Goal: Task Accomplishment & Management: Complete application form

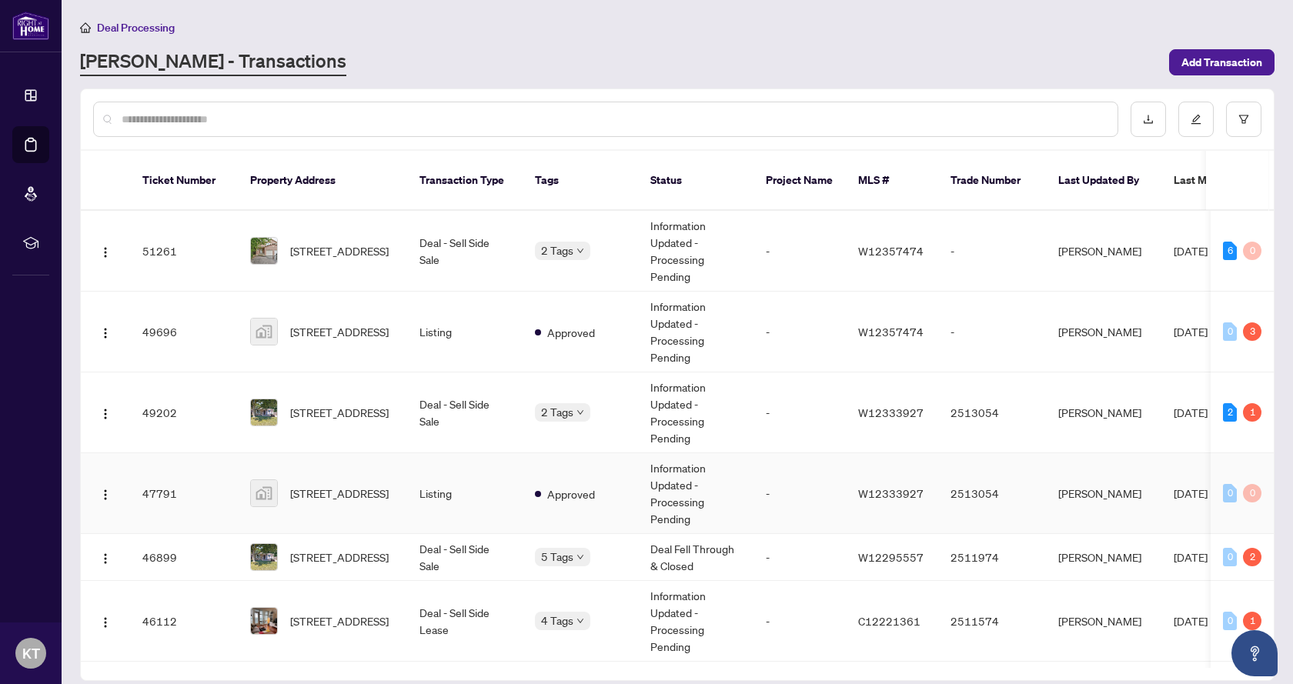
scroll to position [231, 0]
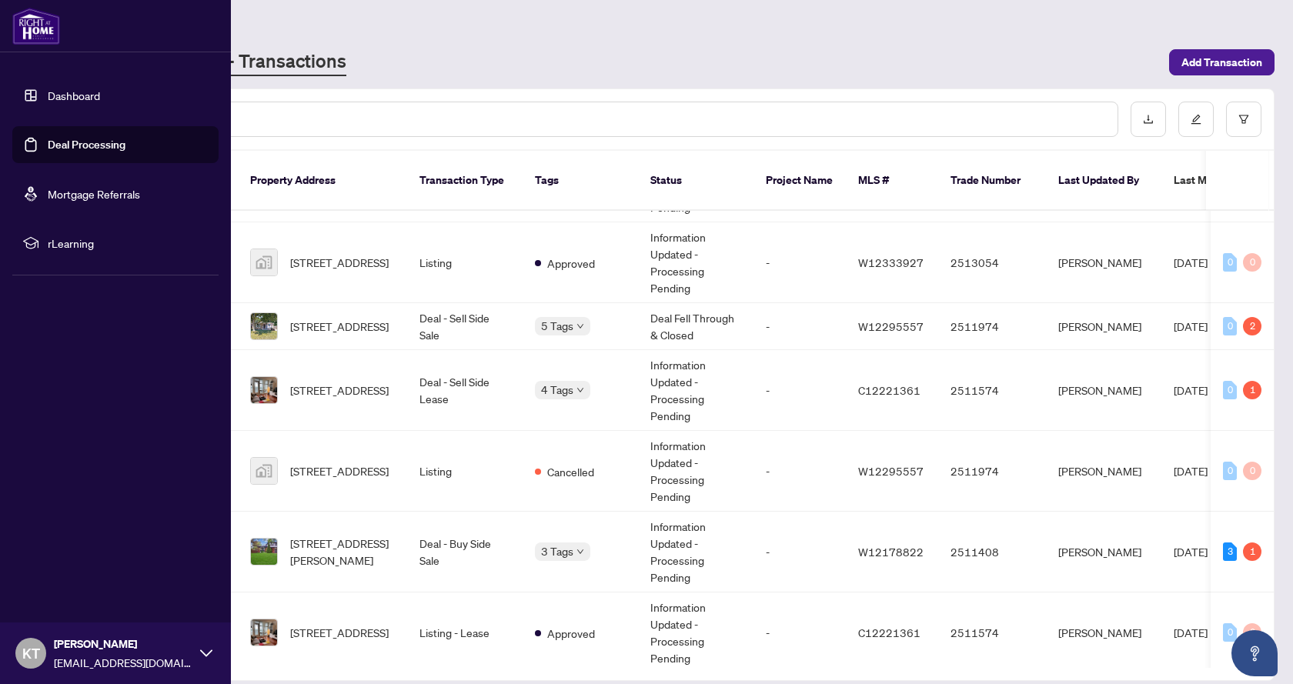
click at [62, 140] on link "Deal Processing" at bounding box center [87, 145] width 78 height 14
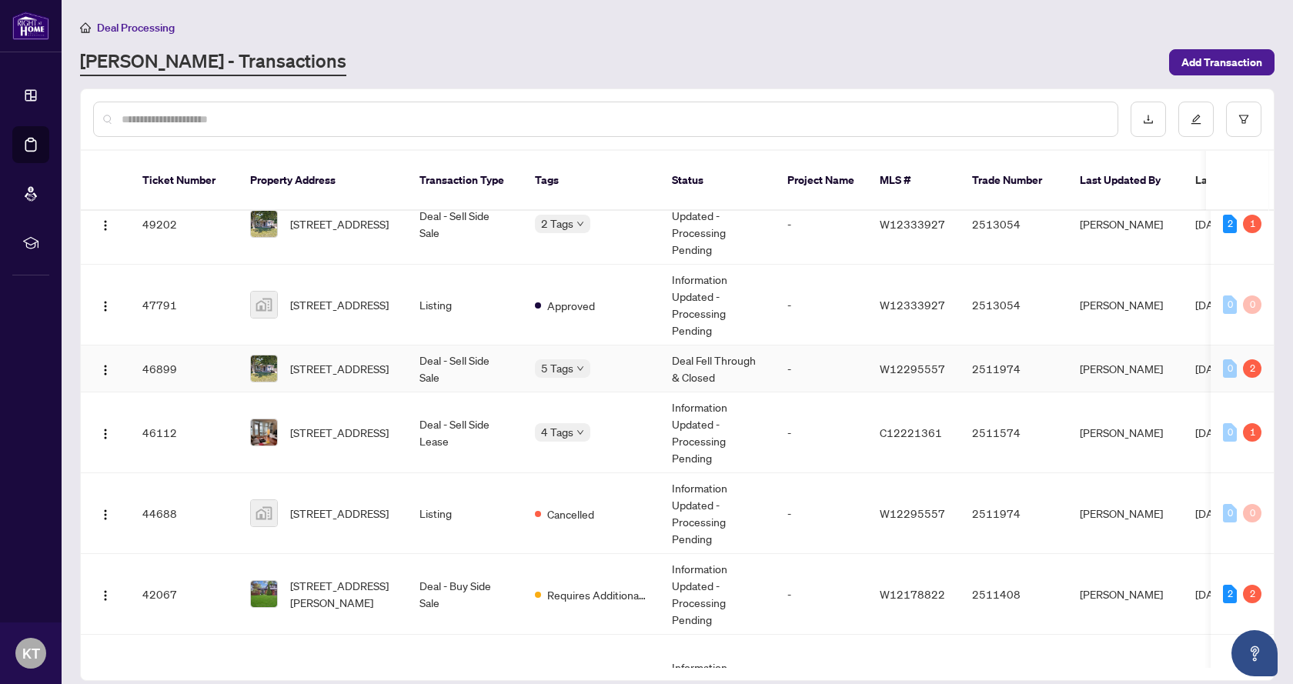
scroll to position [231, 0]
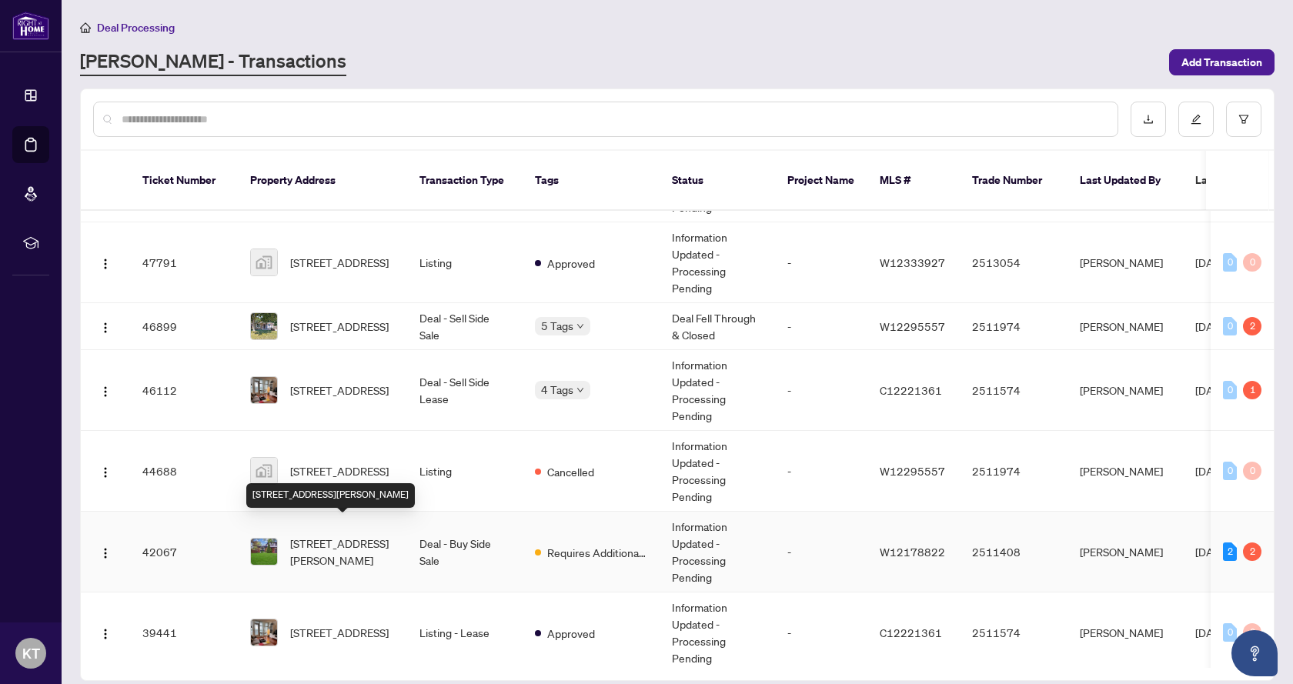
click at [339, 538] on span "[STREET_ADDRESS][PERSON_NAME]" at bounding box center [342, 552] width 105 height 34
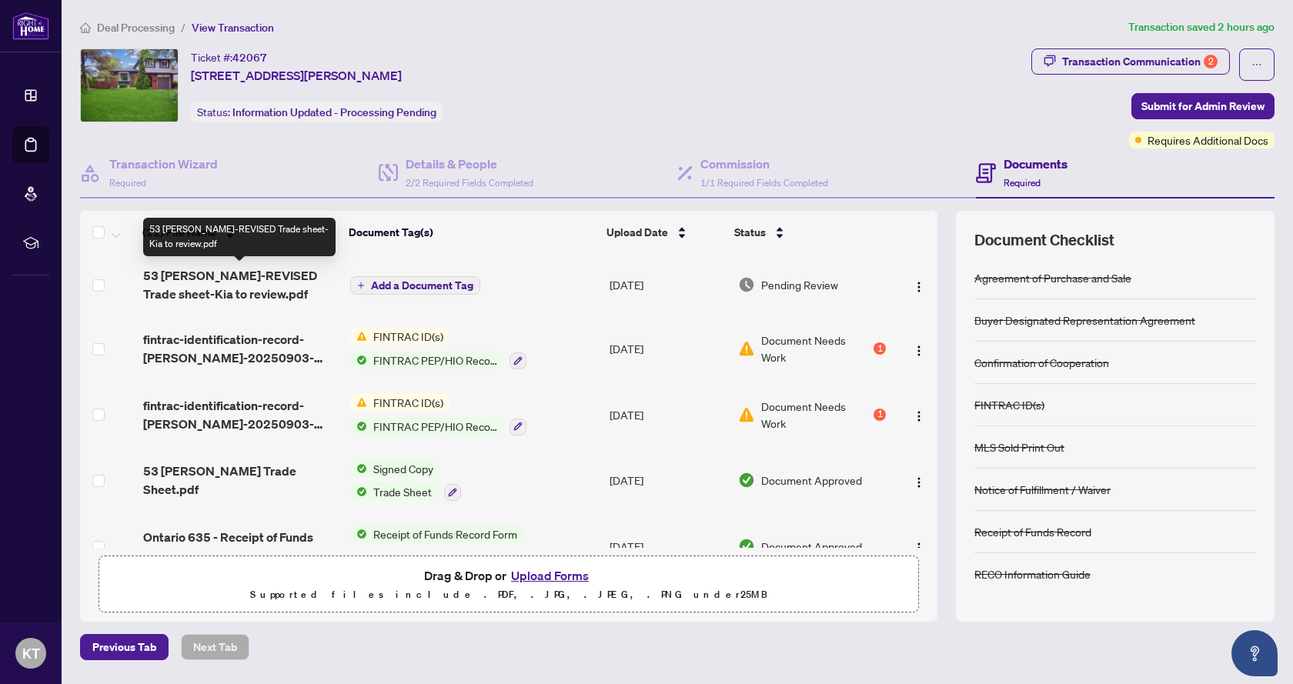
click at [268, 275] on span "53 [PERSON_NAME]-REVISED Trade sheet-Kia to review.pdf" at bounding box center [241, 284] width 196 height 37
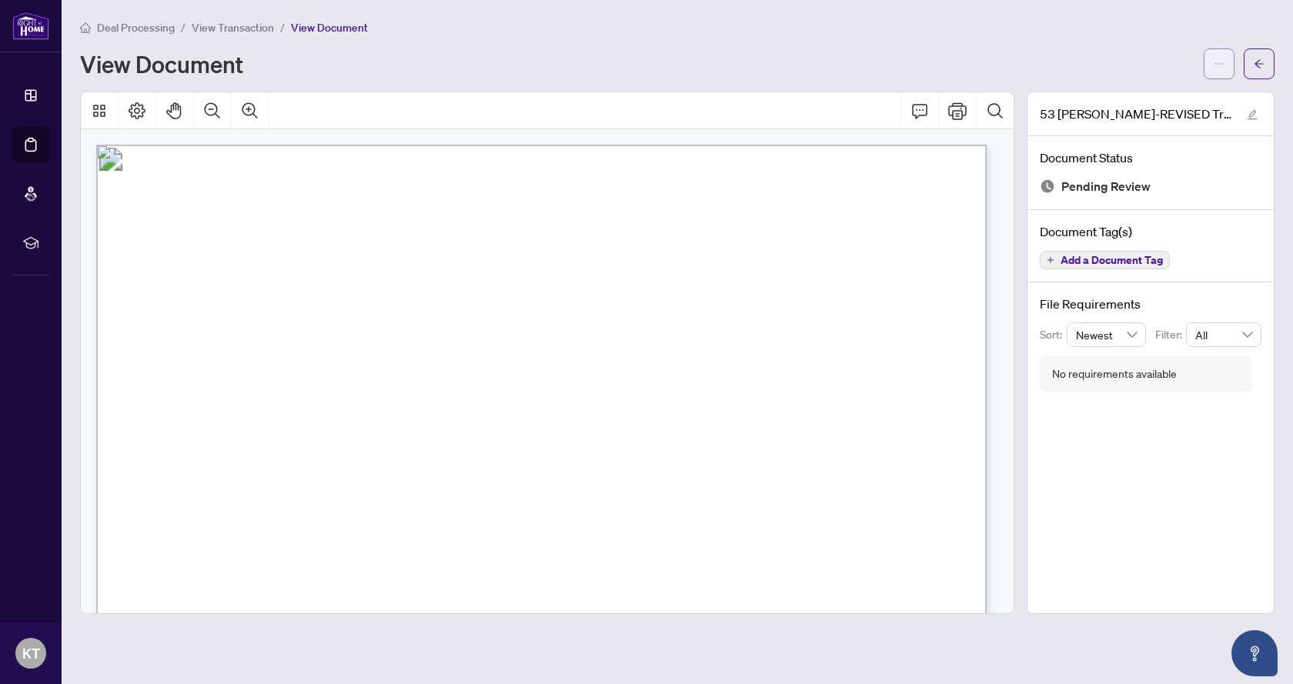
click at [1217, 67] on icon "ellipsis" at bounding box center [1219, 64] width 11 height 11
click at [1132, 98] on span "Download" at bounding box center [1163, 97] width 117 height 17
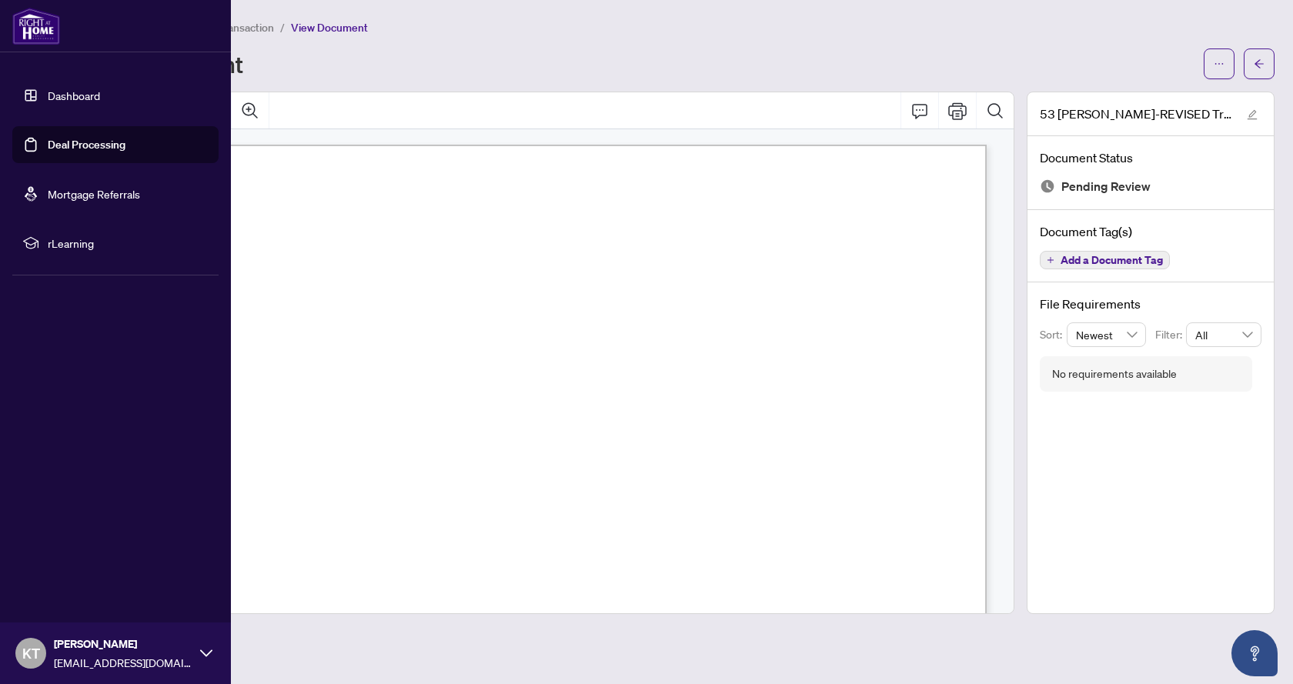
click at [52, 146] on link "Deal Processing" at bounding box center [87, 145] width 78 height 14
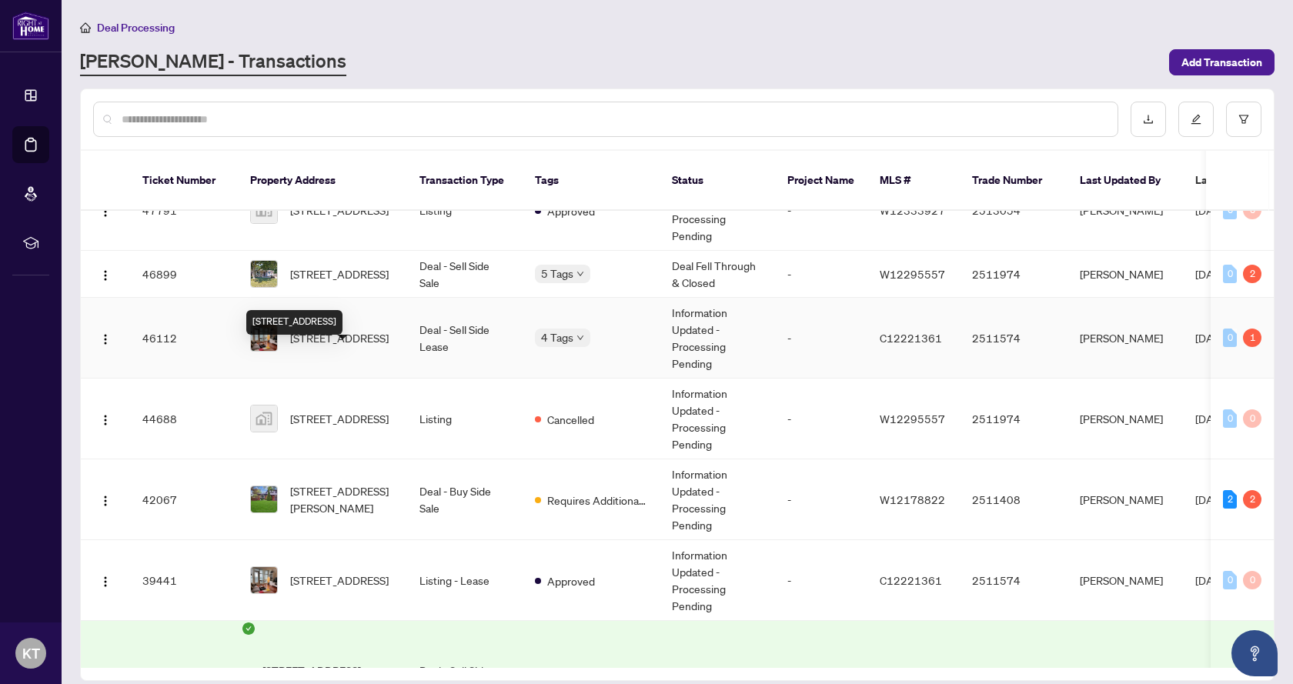
scroll to position [385, 0]
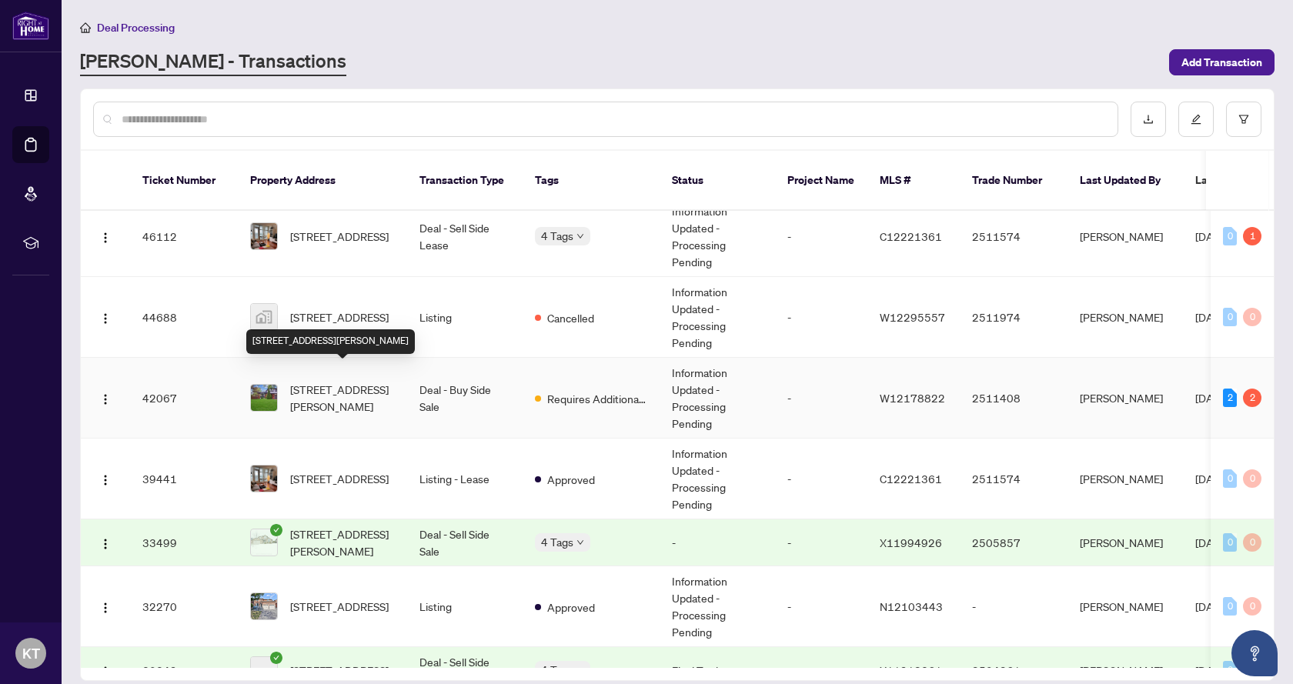
click at [333, 384] on span "[STREET_ADDRESS][PERSON_NAME]" at bounding box center [342, 398] width 105 height 34
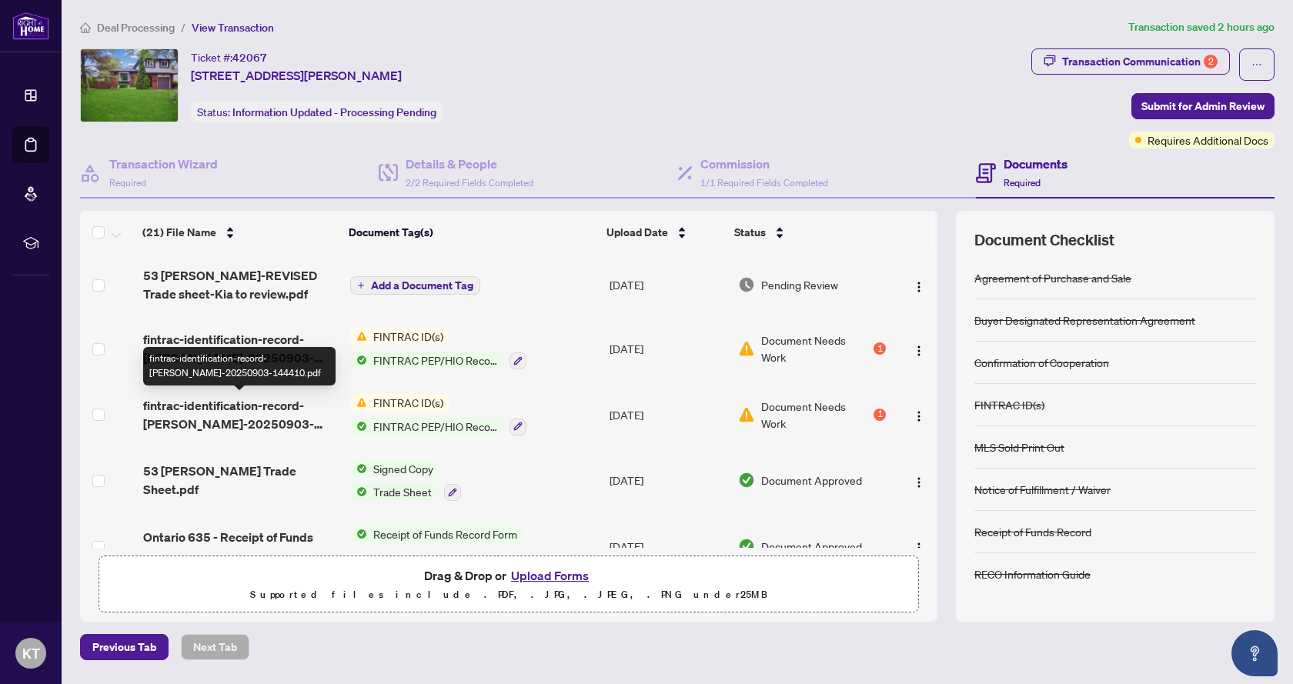
click at [283, 412] on span "fintrac-identification-record-justin-huan-wei-tang-20250903-144410.pdf" at bounding box center [241, 414] width 196 height 37
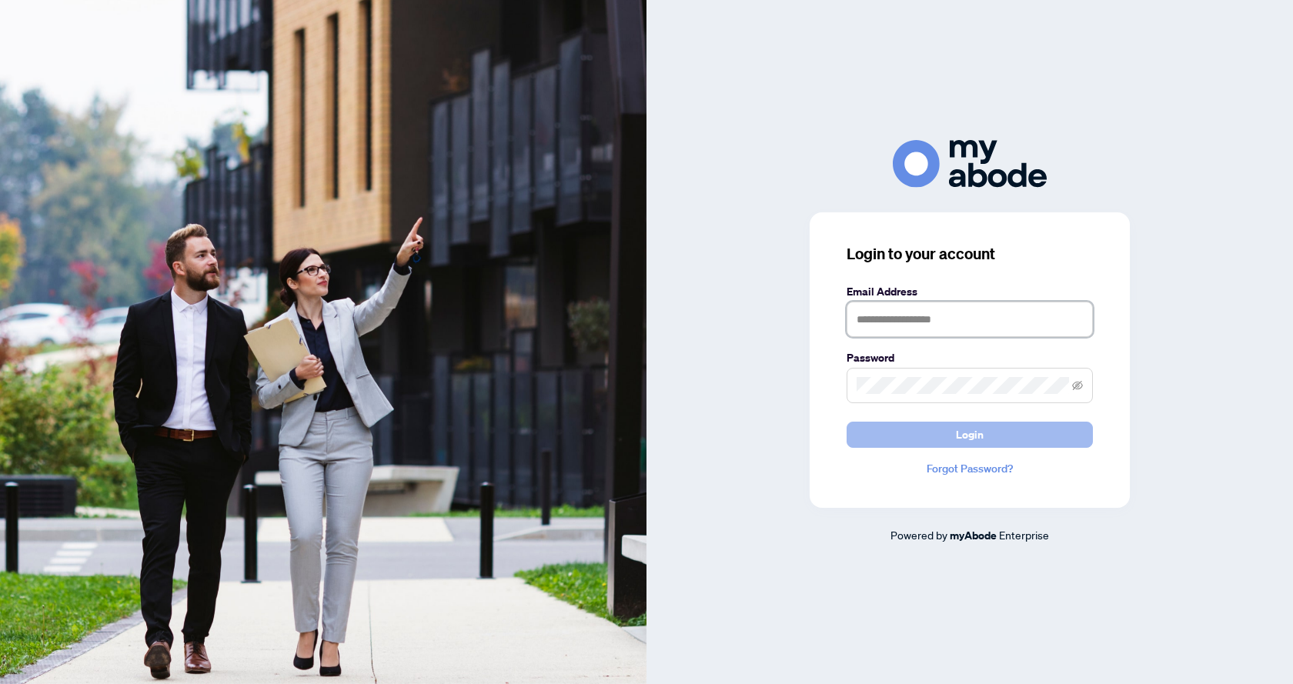
type input "**********"
click at [898, 441] on button "Login" at bounding box center [970, 435] width 246 height 26
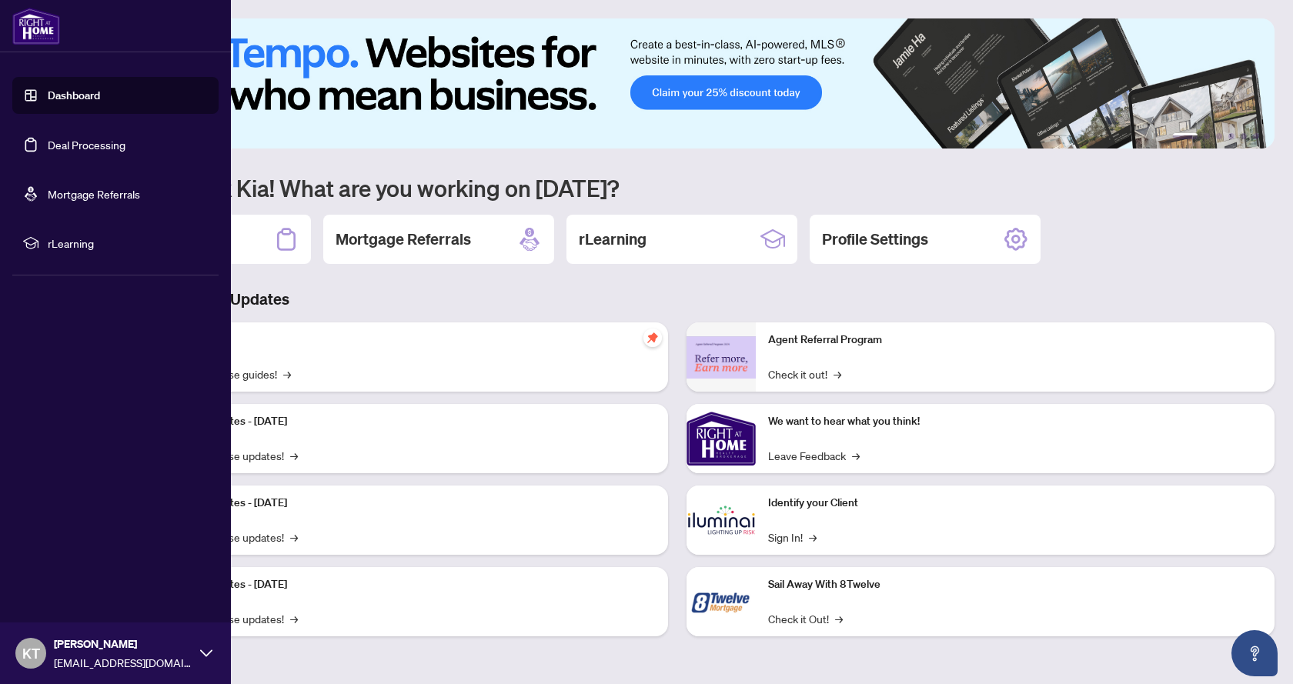
click at [80, 146] on link "Deal Processing" at bounding box center [87, 145] width 78 height 14
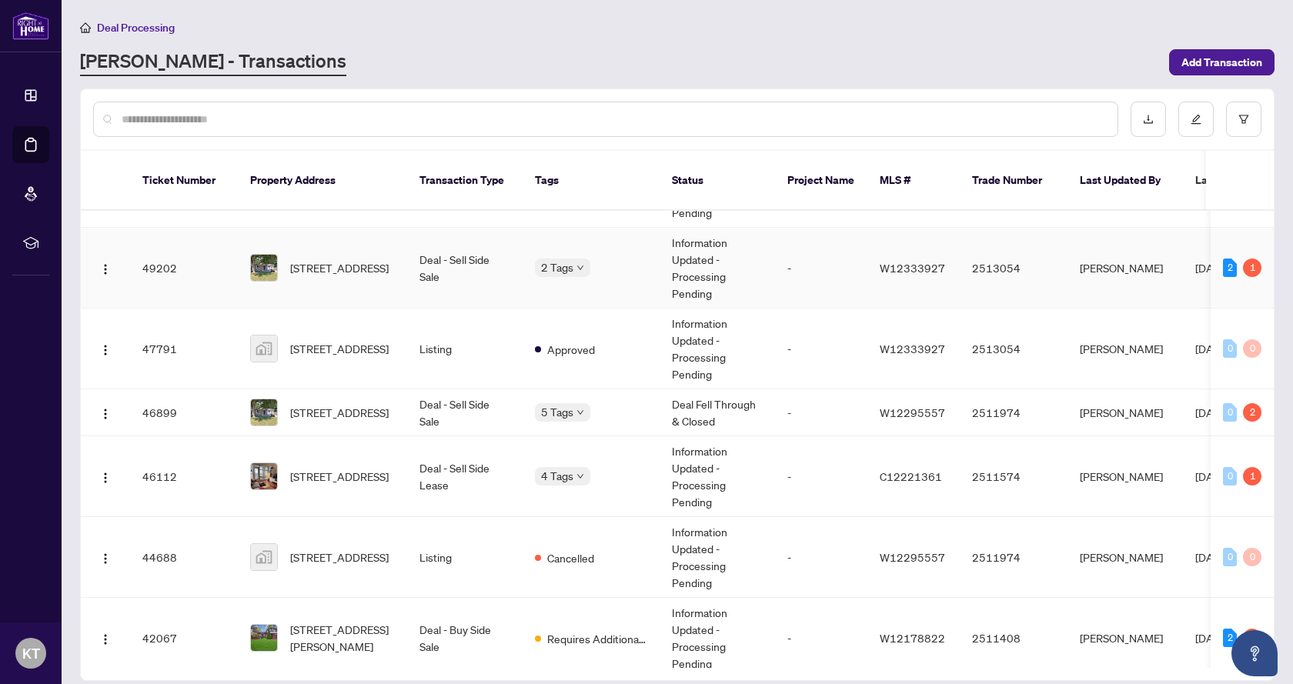
scroll to position [231, 0]
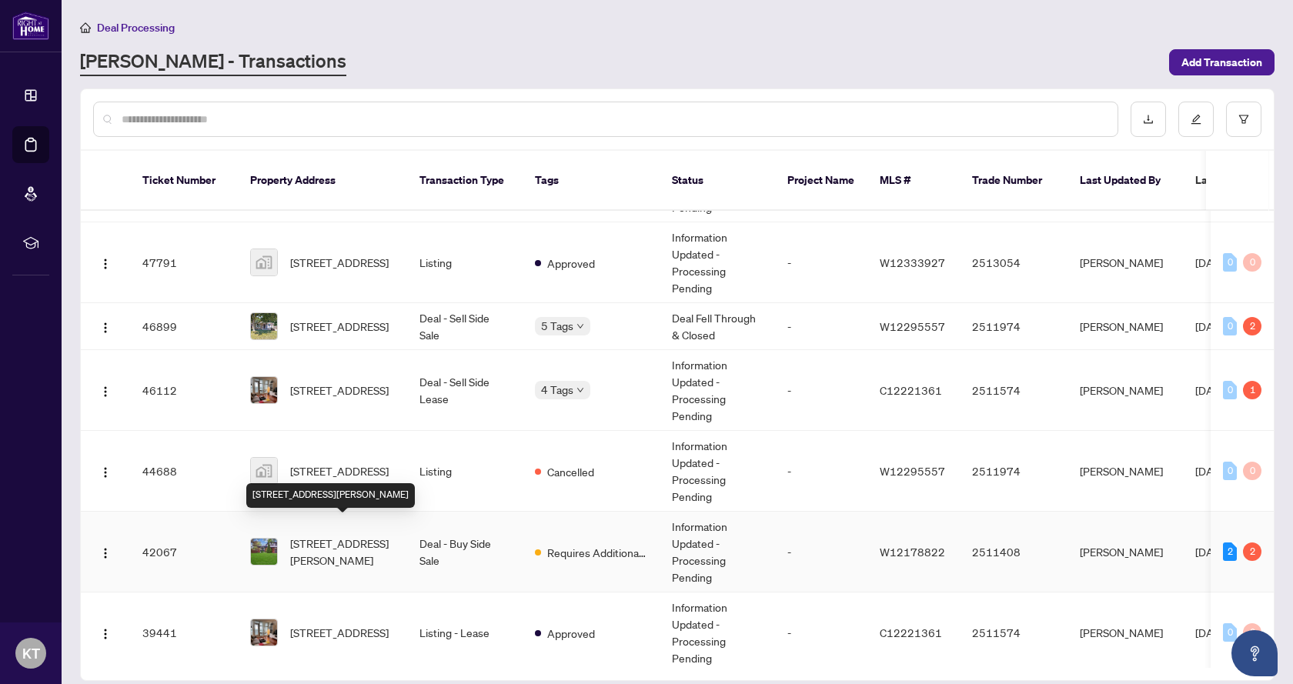
click at [317, 535] on span "[STREET_ADDRESS][PERSON_NAME]" at bounding box center [342, 552] width 105 height 34
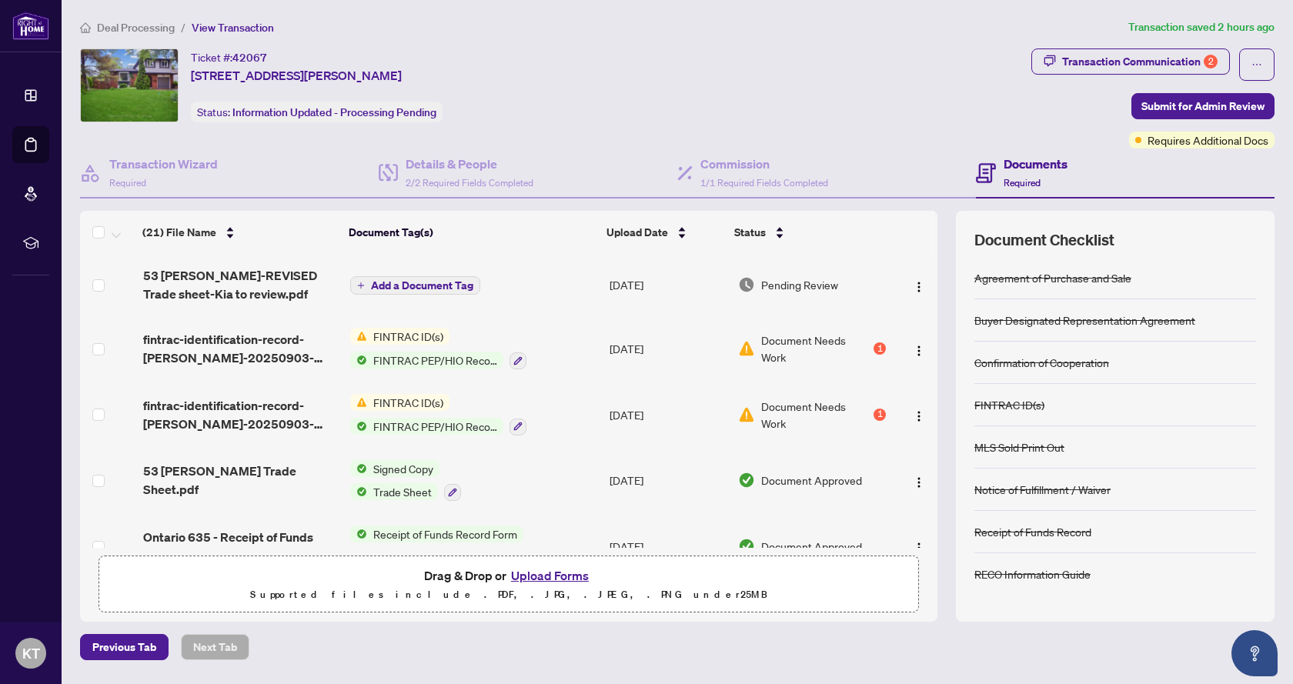
click at [561, 573] on button "Upload Forms" at bounding box center [549, 576] width 87 height 20
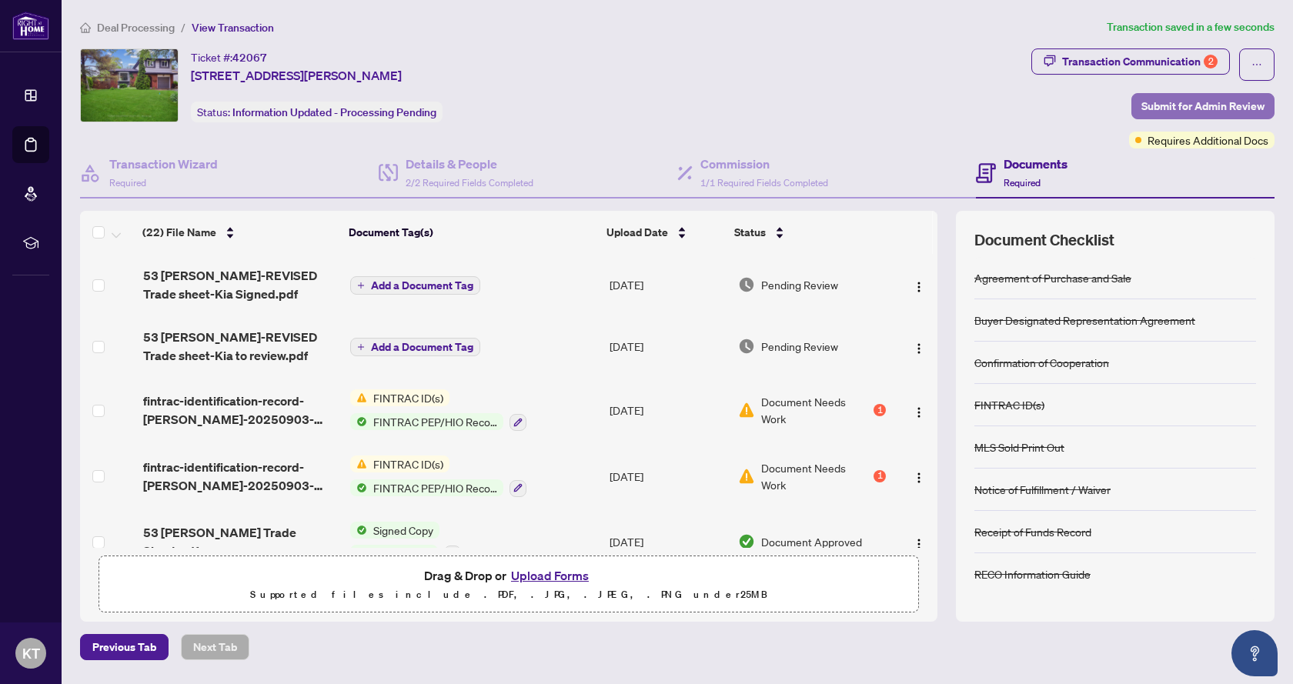
click at [1155, 102] on span "Submit for Admin Review" at bounding box center [1203, 106] width 123 height 25
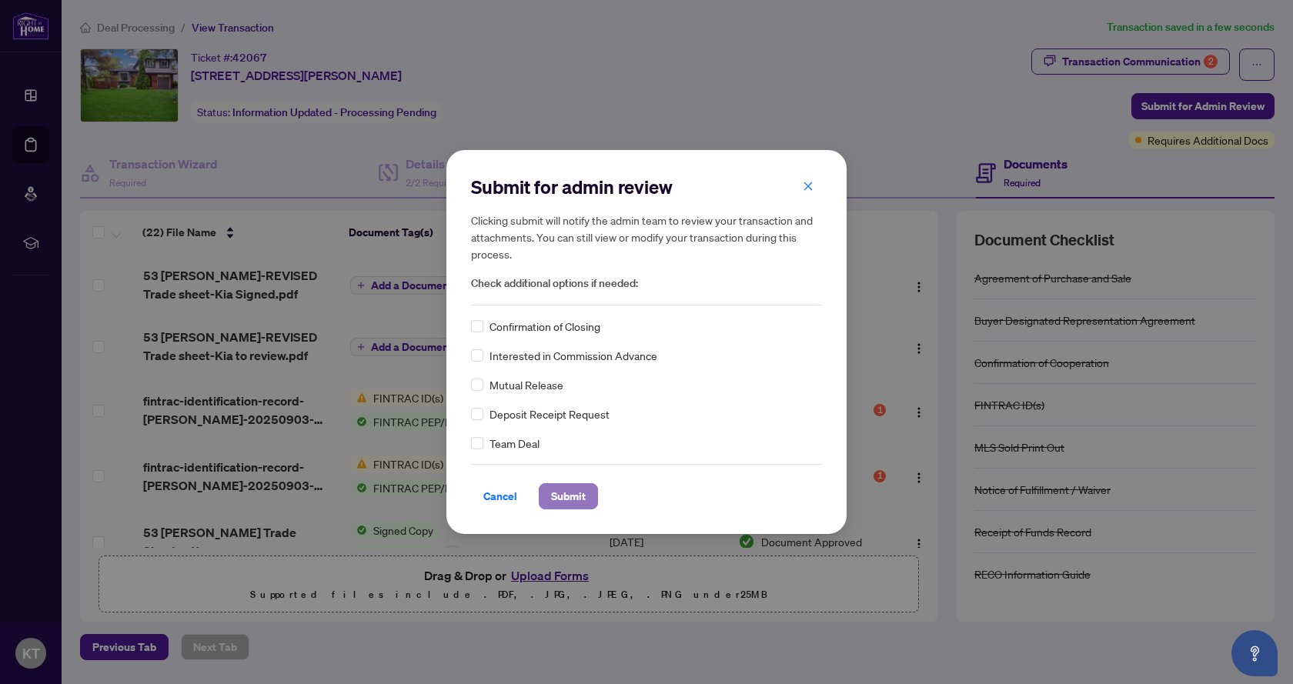
click at [577, 500] on span "Submit" at bounding box center [568, 496] width 35 height 25
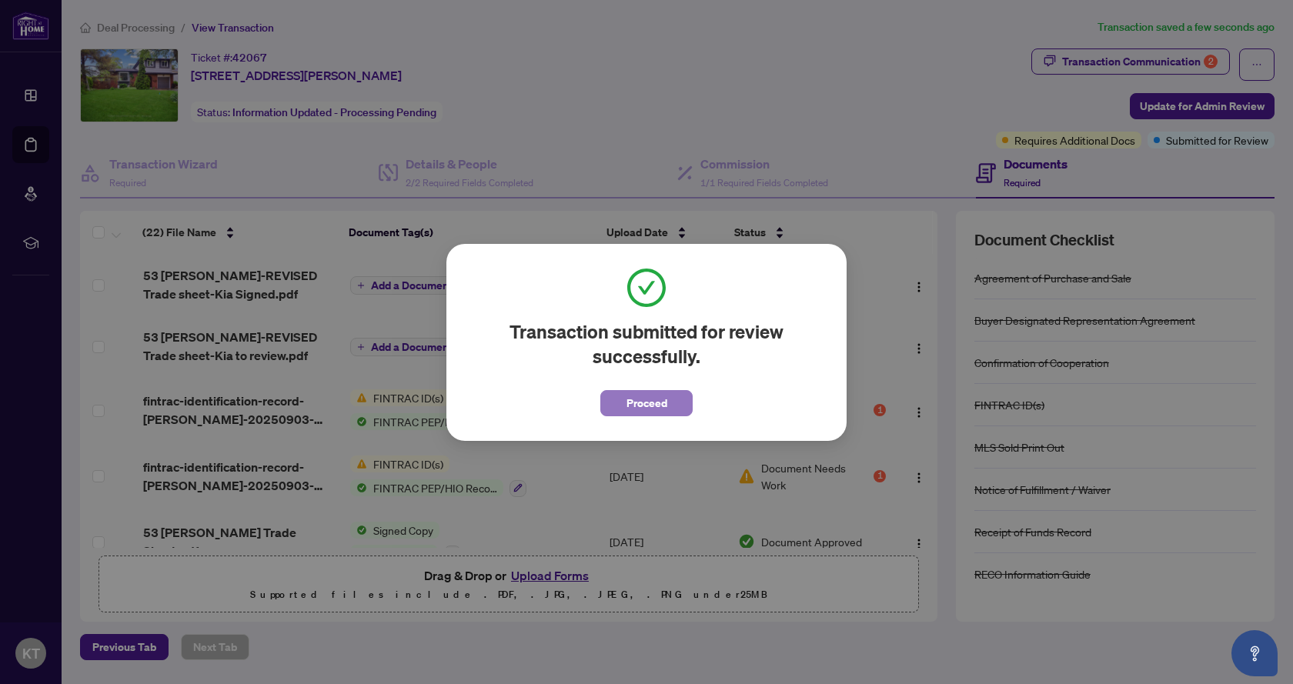
click at [638, 409] on span "Proceed" at bounding box center [647, 403] width 41 height 25
